Goal: Task Accomplishment & Management: Use online tool/utility

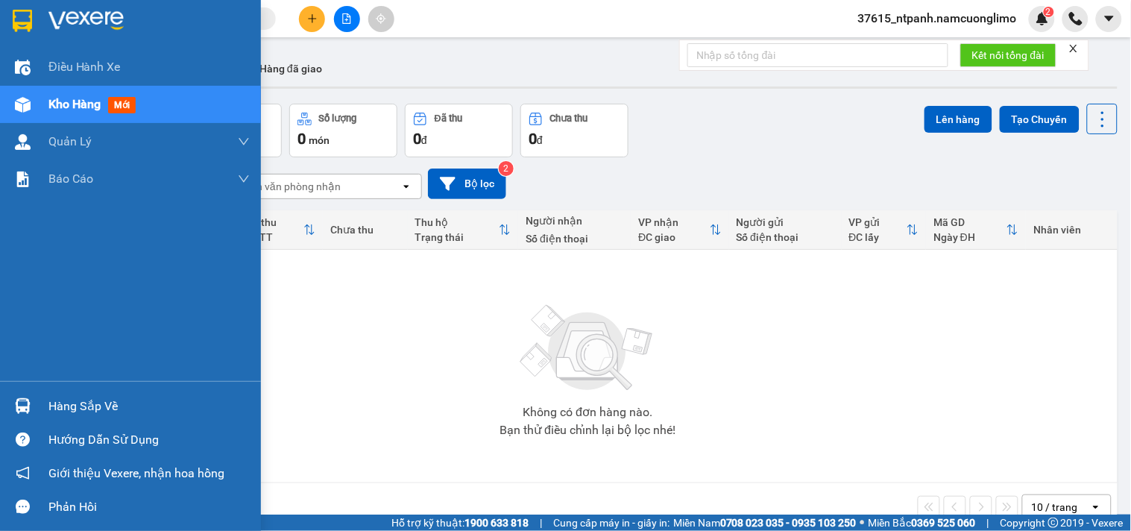
click at [26, 407] on img at bounding box center [23, 406] width 16 height 16
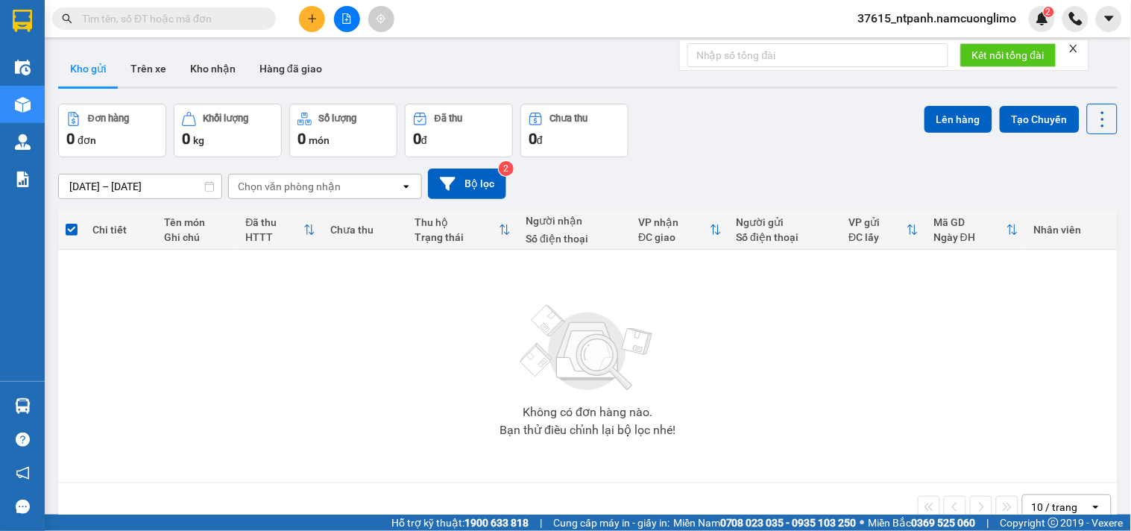
drag, startPoint x: 859, startPoint y: 348, endPoint x: 333, endPoint y: 98, distance: 582.2
click at [859, 347] on section "Kết quả tìm kiếm ( 0 ) Bộ lọc No Data 37615_ntpanh.namcuonglimo 2 Điều hành xe …" at bounding box center [565, 265] width 1131 height 531
drag, startPoint x: 205, startPoint y: 76, endPoint x: 207, endPoint y: 84, distance: 8.3
click at [205, 75] on button "Kho nhận" at bounding box center [212, 69] width 69 height 36
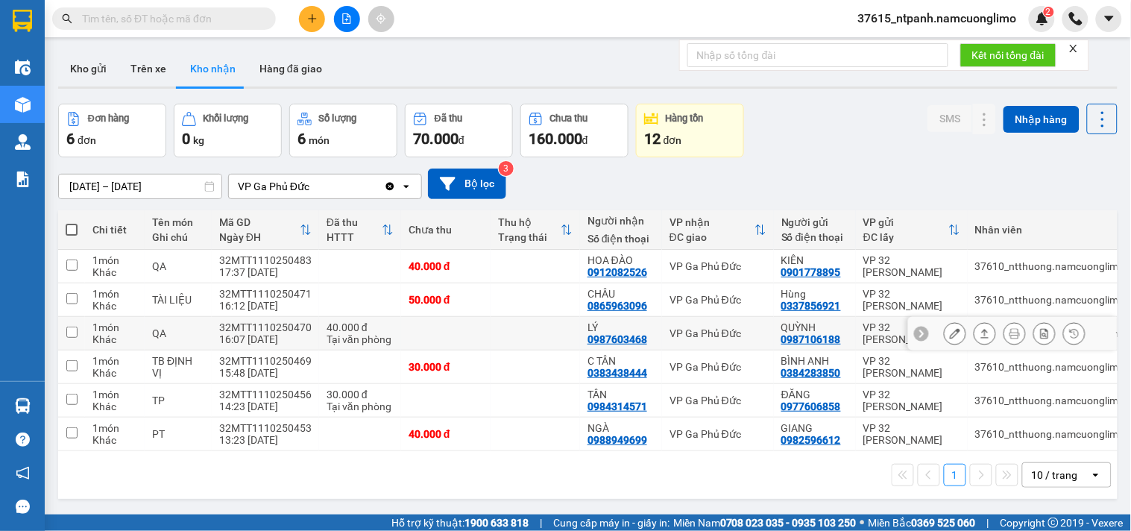
click at [70, 329] on input "checkbox" at bounding box center [71, 332] width 11 height 11
checkbox input "true"
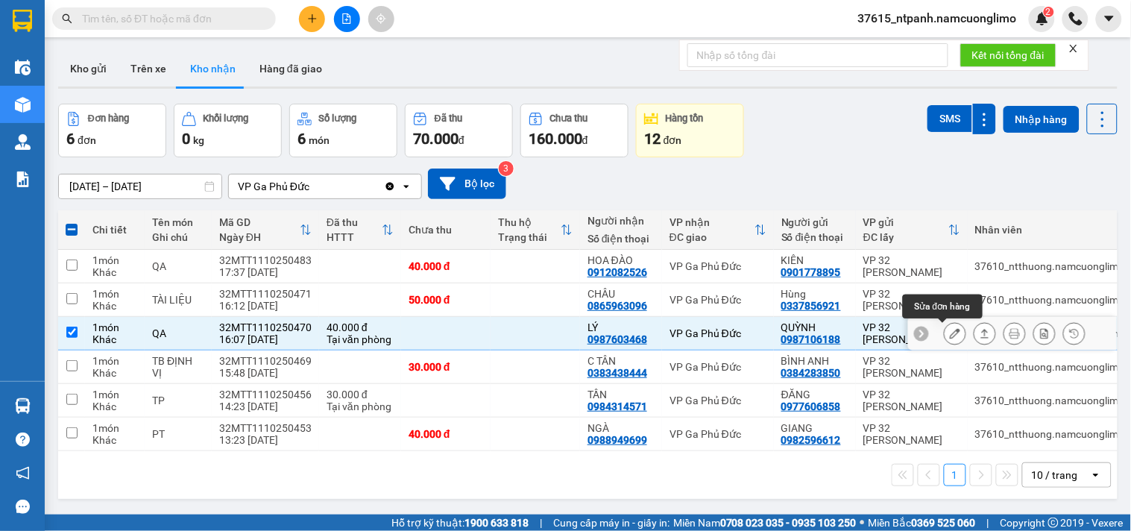
click at [950, 330] on icon at bounding box center [955, 333] width 10 height 10
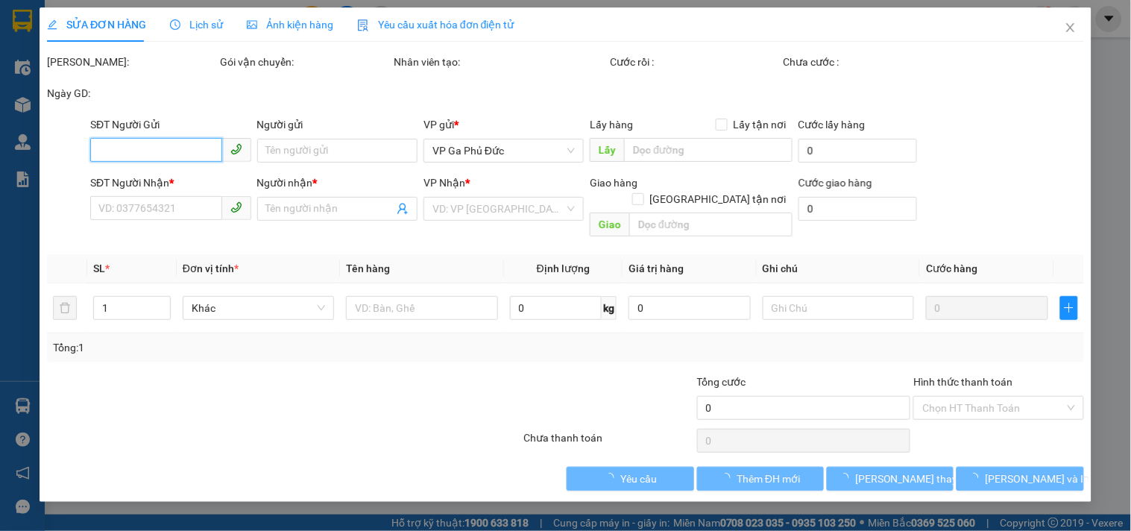
type input "0987106188"
type input "QUỲNH"
type input "0987603468"
type input "LÝ"
type input "40.000"
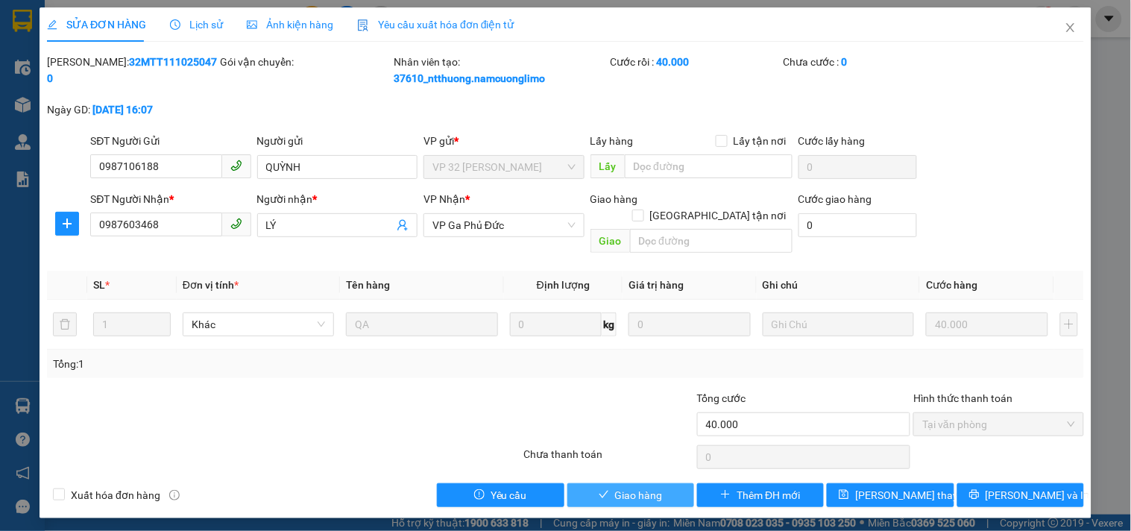
click at [634, 487] on span "Giao hàng" at bounding box center [639, 495] width 48 height 16
